Goal: Complete application form

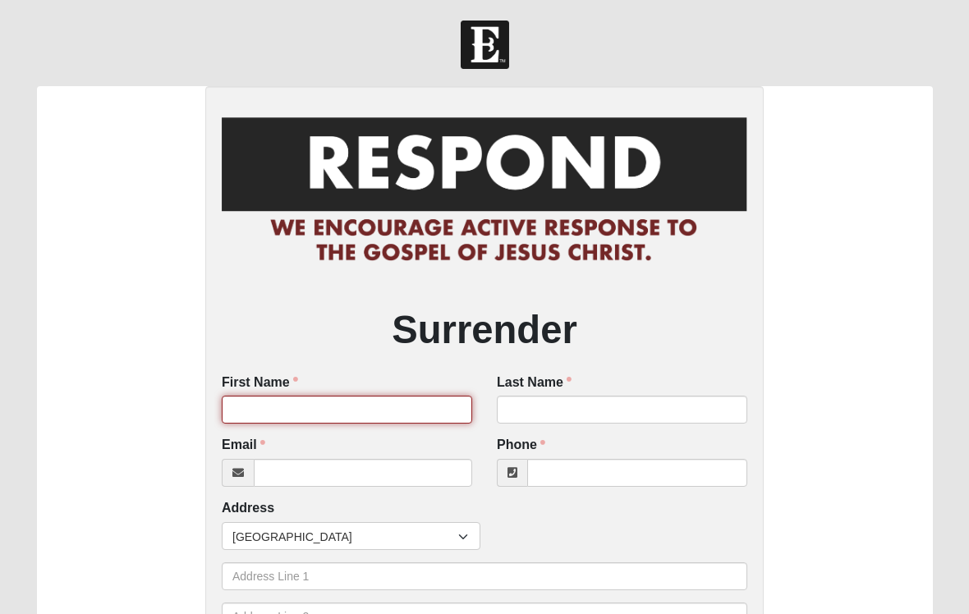
click at [355, 398] on input "First Name" at bounding box center [347, 410] width 251 height 28
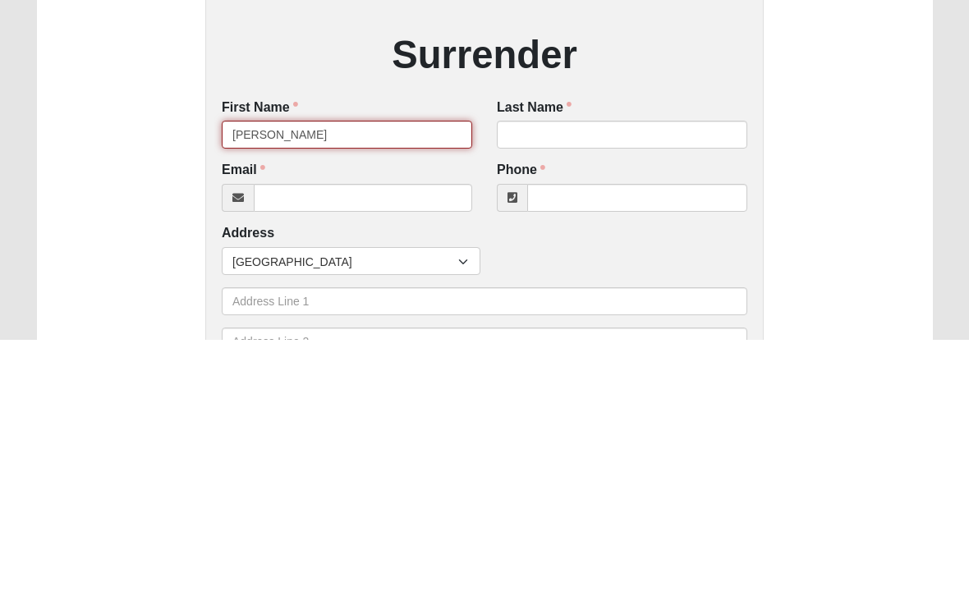
type input "[PERSON_NAME]"
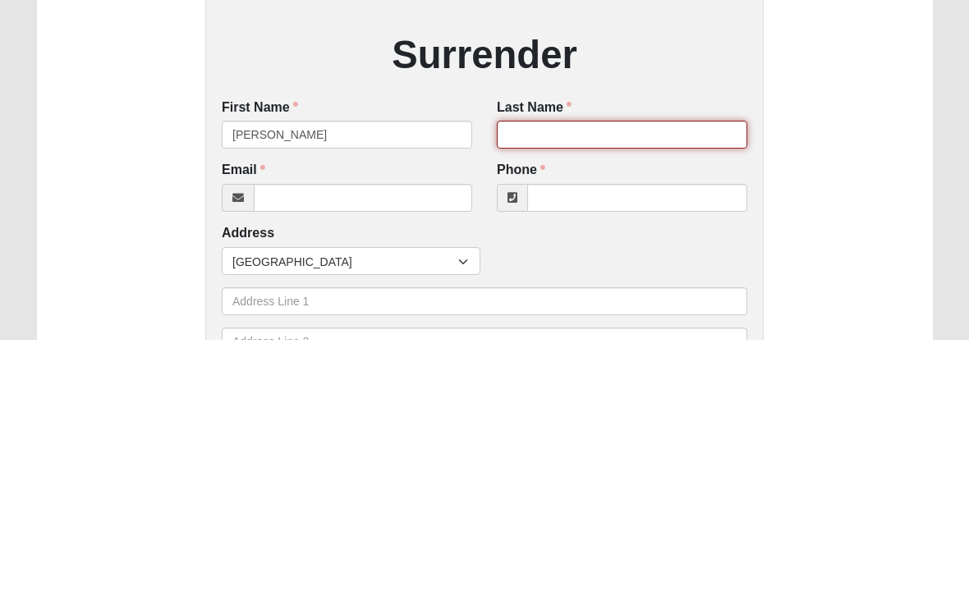
click at [590, 396] on input "Last Name" at bounding box center [622, 410] width 251 height 28
type input "Incannila"
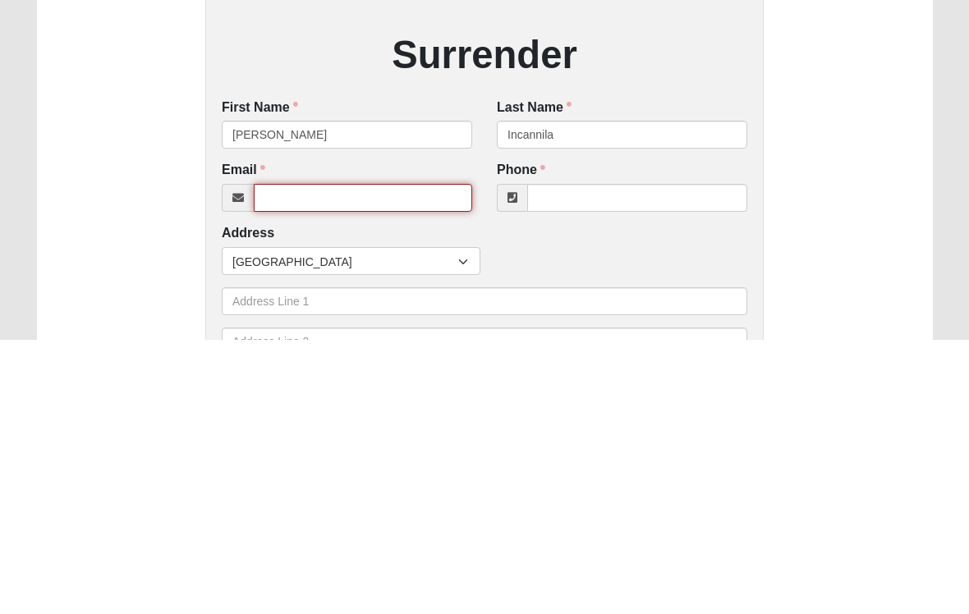
click at [305, 459] on input "Email" at bounding box center [363, 473] width 218 height 28
type input "[EMAIL_ADDRESS][DOMAIN_NAME]"
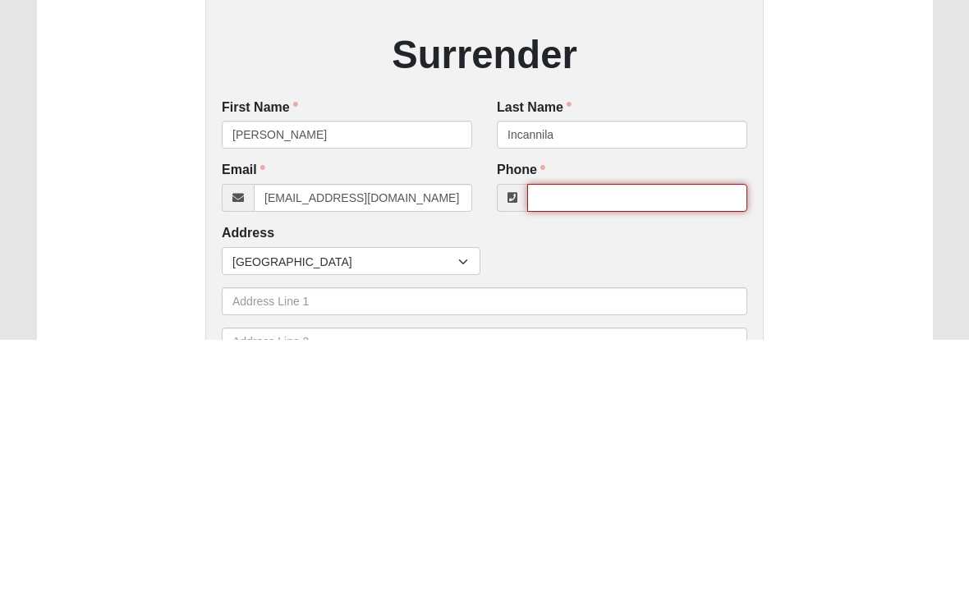
click at [601, 459] on input "Phone" at bounding box center [637, 473] width 220 height 28
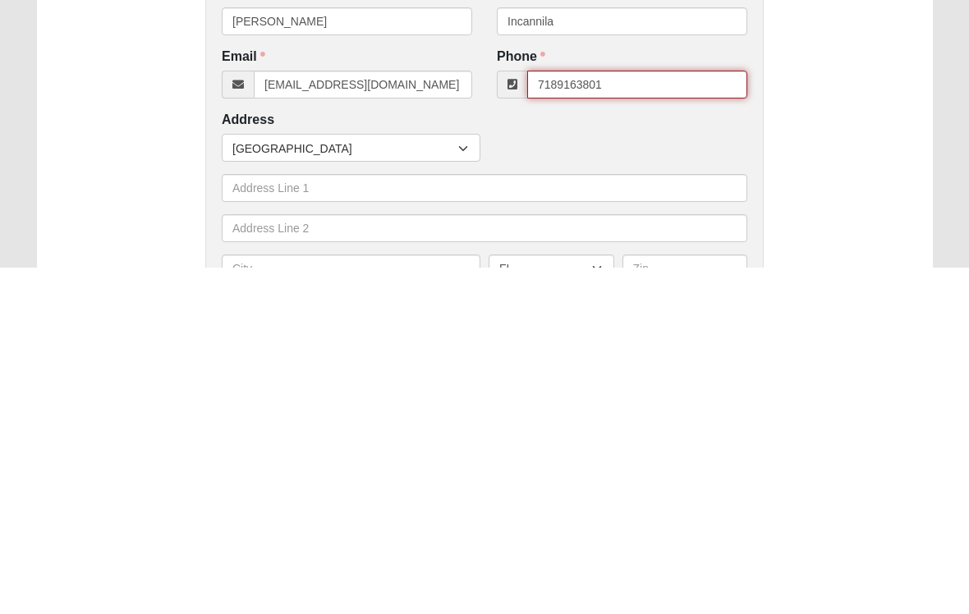
scroll to position [50, 0]
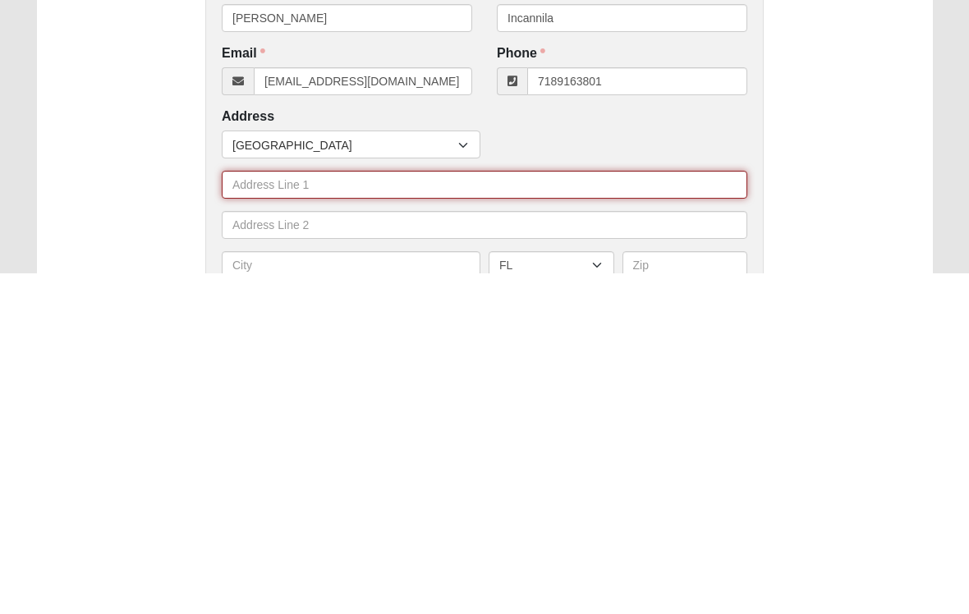
click at [357, 513] on input "text" at bounding box center [485, 527] width 526 height 28
type input "[PHONE_NUMBER]"
type input "[STREET_ADDRESS][PERSON_NAME]"
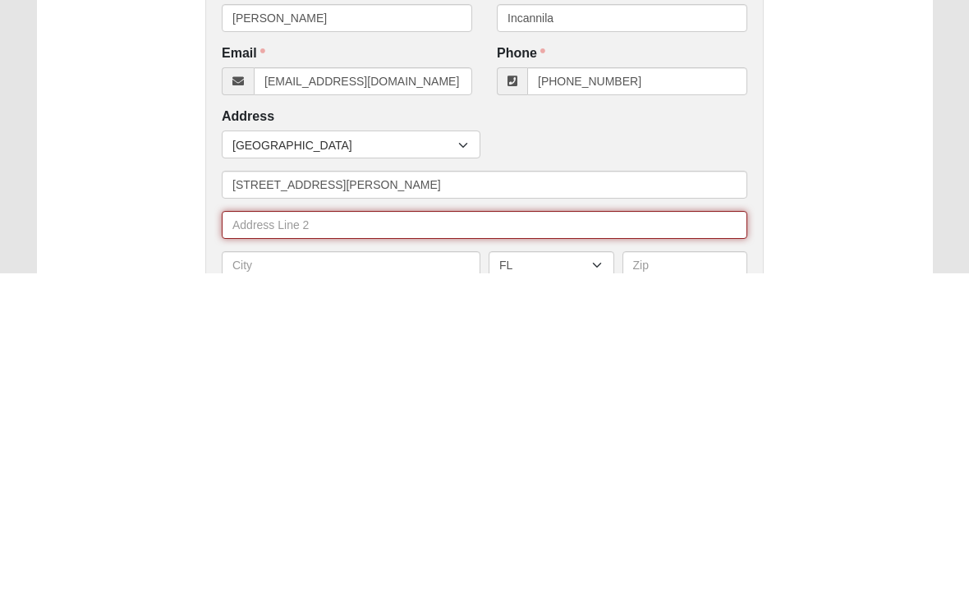
click at [374, 553] on input "text" at bounding box center [485, 567] width 526 height 28
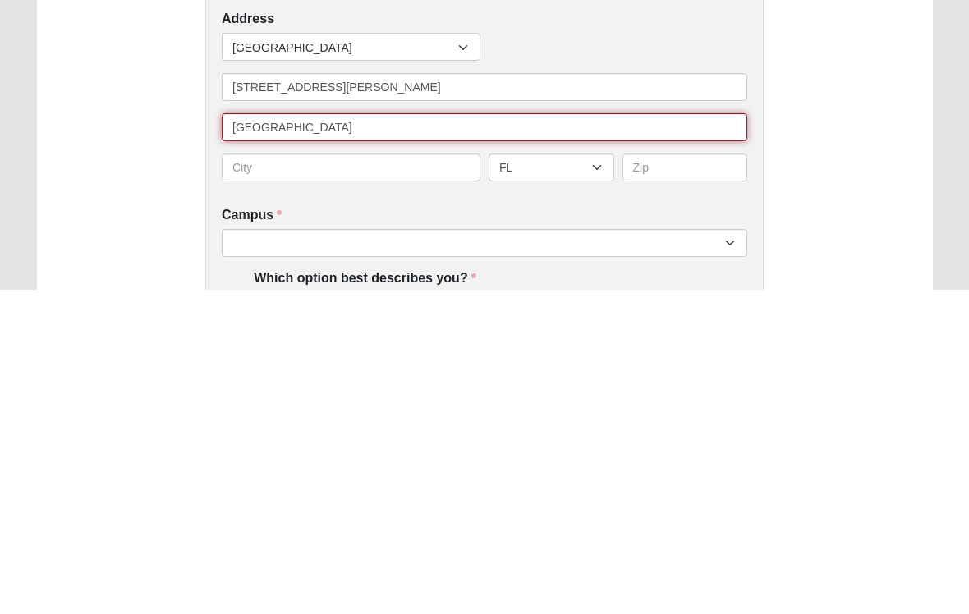
scroll to position [167, 0]
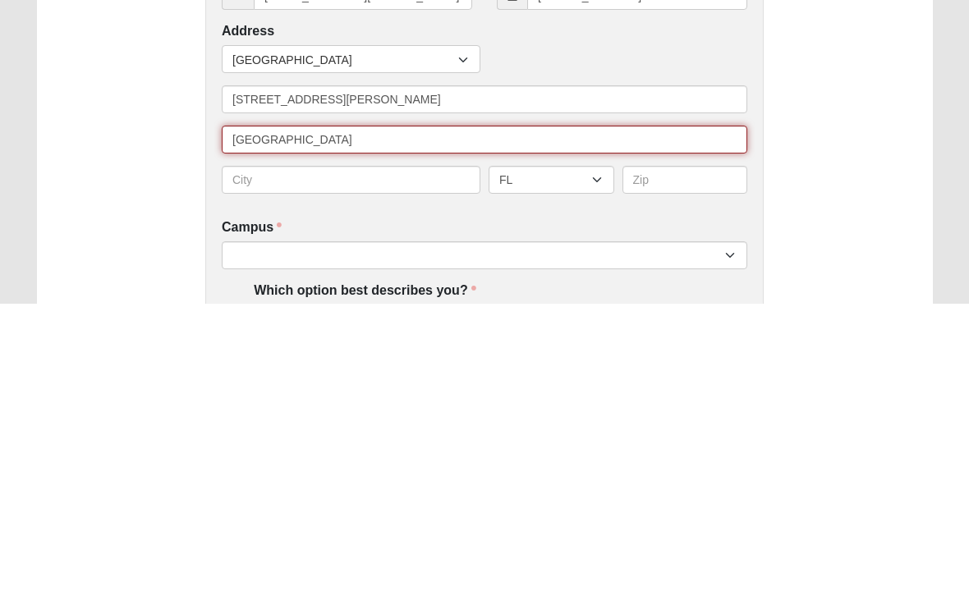
type input "[GEOGRAPHIC_DATA]"
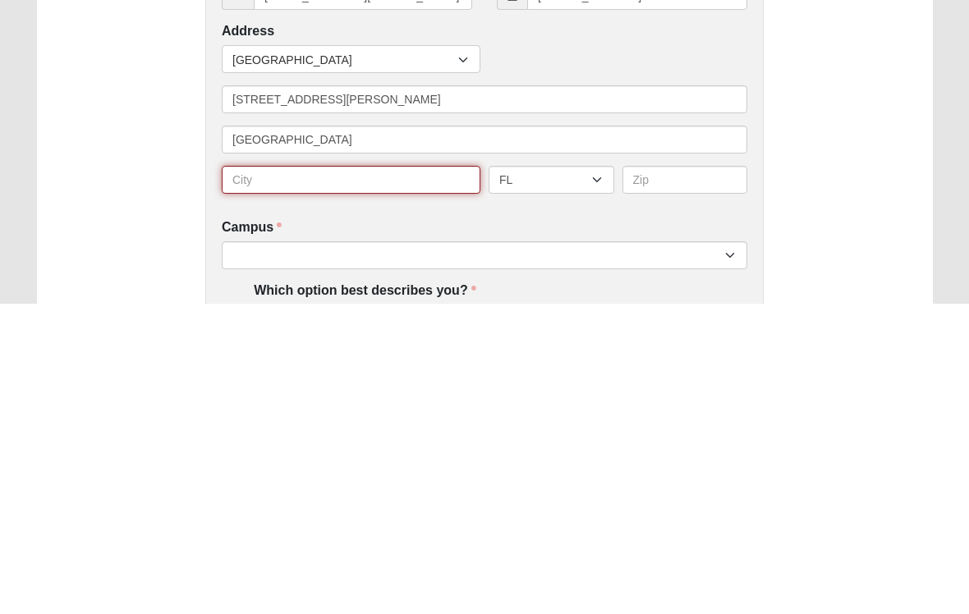
click at [292, 476] on input "text" at bounding box center [351, 490] width 259 height 28
type input "NY"
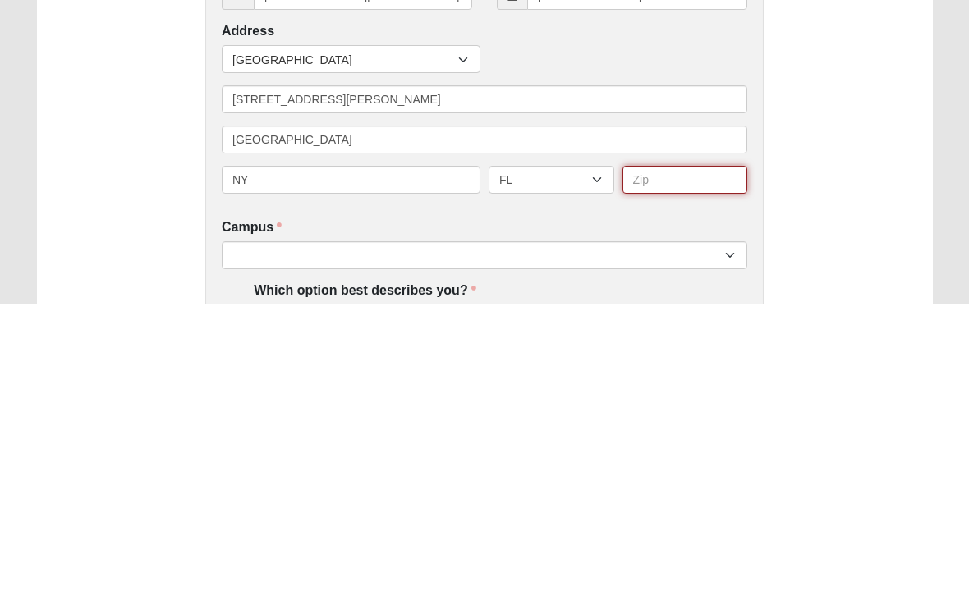
click at [671, 476] on input "text" at bounding box center [686, 490] width 126 height 28
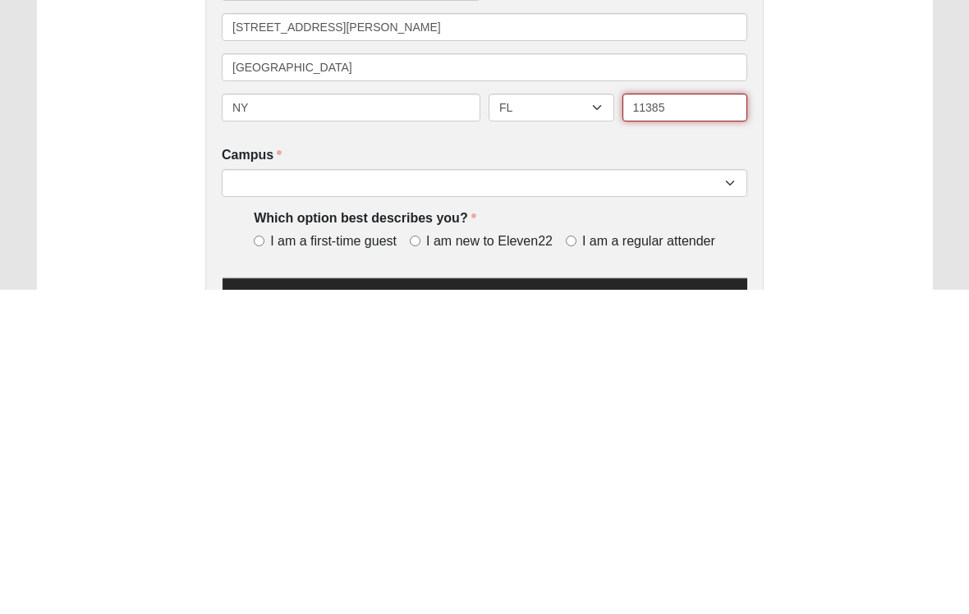
scroll to position [242, 0]
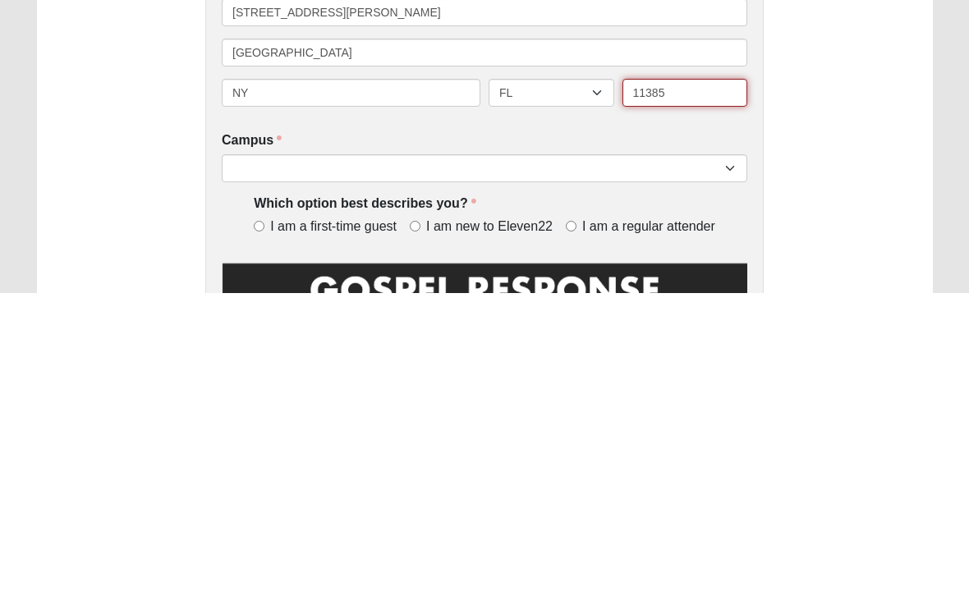
type input "11385"
click at [421, 543] on input "I am new to Eleven22" at bounding box center [415, 548] width 11 height 11
radio input "true"
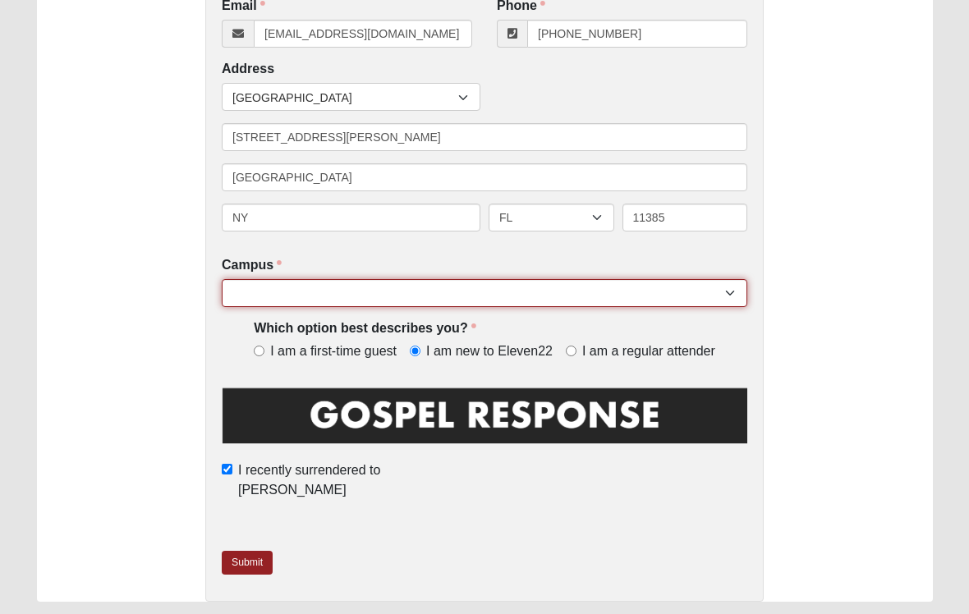
click at [721, 297] on select "[GEOGRAPHIC_DATA] [GEOGRAPHIC_DATA] (Coming Soon) Eleven22 Online [PERSON_NAME]…" at bounding box center [485, 293] width 526 height 28
select select "10"
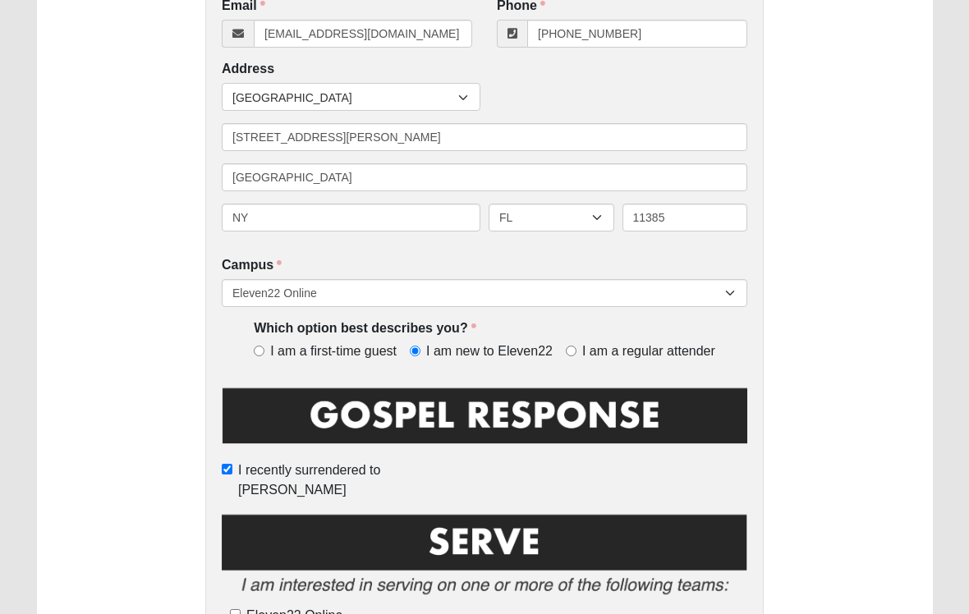
click at [255, 609] on span "Eleven22 Online" at bounding box center [294, 616] width 96 height 14
click at [241, 609] on input "Eleven22 Online" at bounding box center [235, 614] width 11 height 11
checkbox input "true"
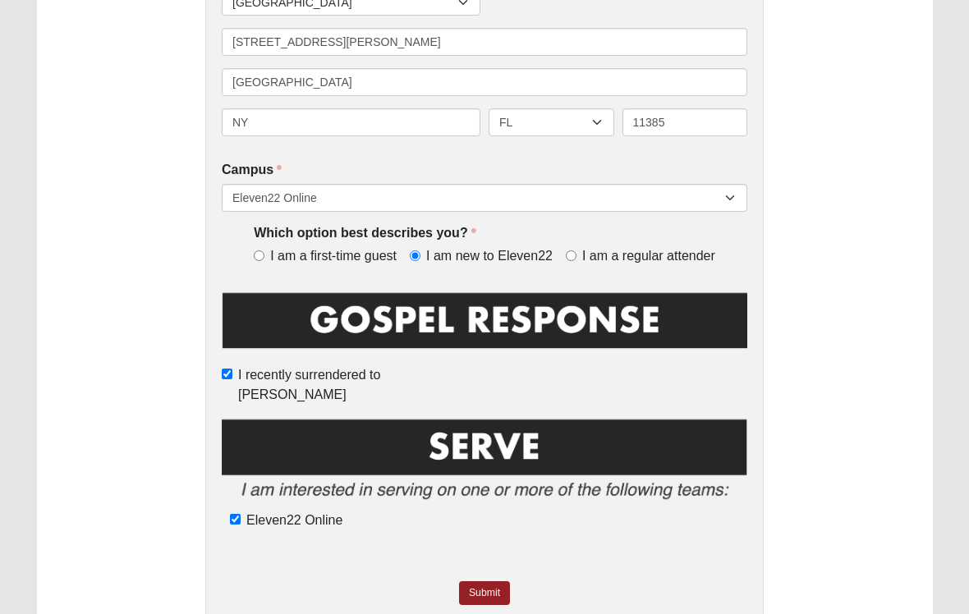
scroll to position [567, 0]
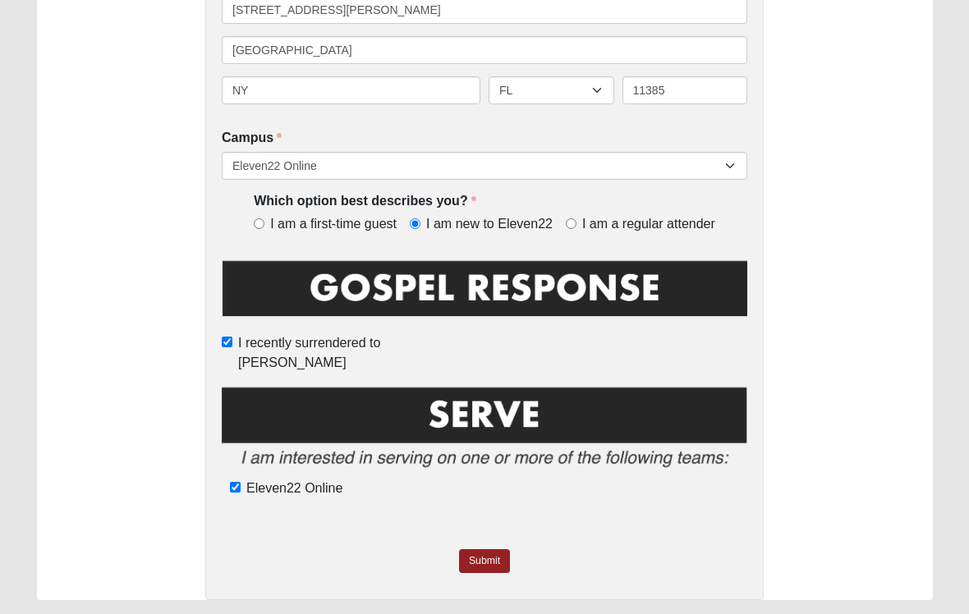
click at [485, 549] on link "Submit" at bounding box center [484, 561] width 51 height 24
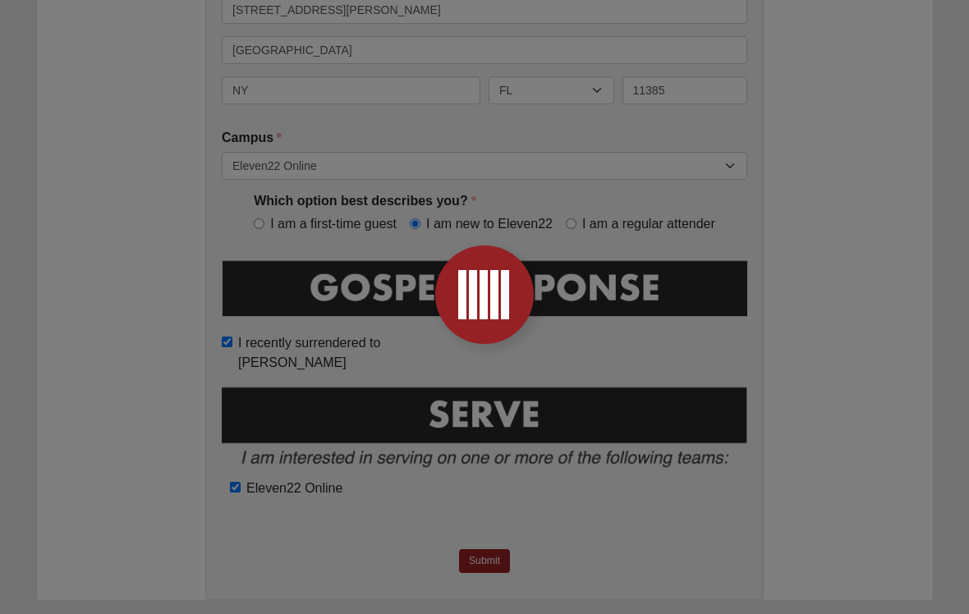
scroll to position [0, 0]
